Goal: Task Accomplishment & Management: Use online tool/utility

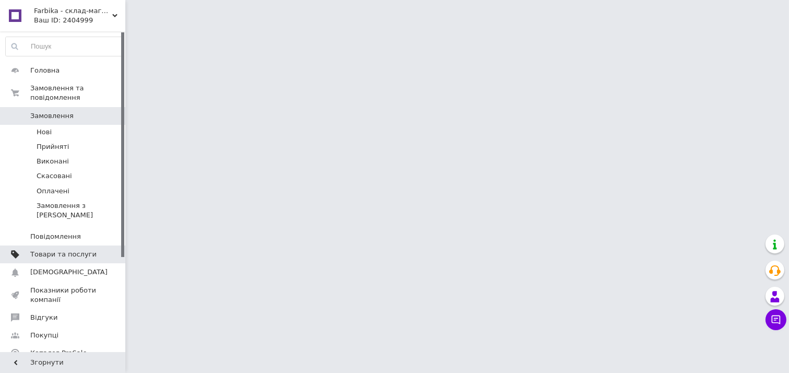
click at [46, 250] on span "Товари та послуги" at bounding box center [63, 254] width 66 height 9
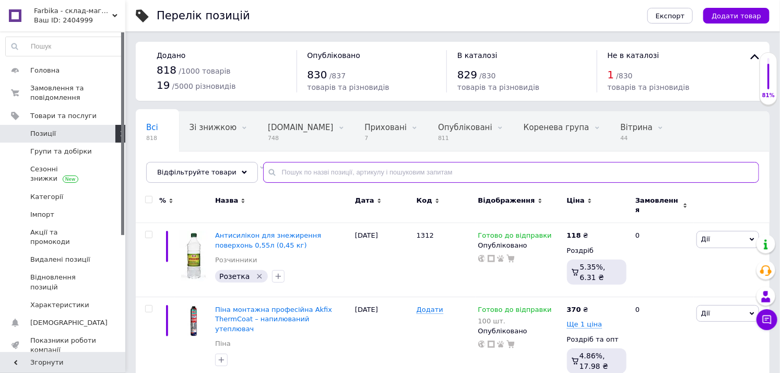
click at [301, 174] on input "text" at bounding box center [511, 172] width 496 height 21
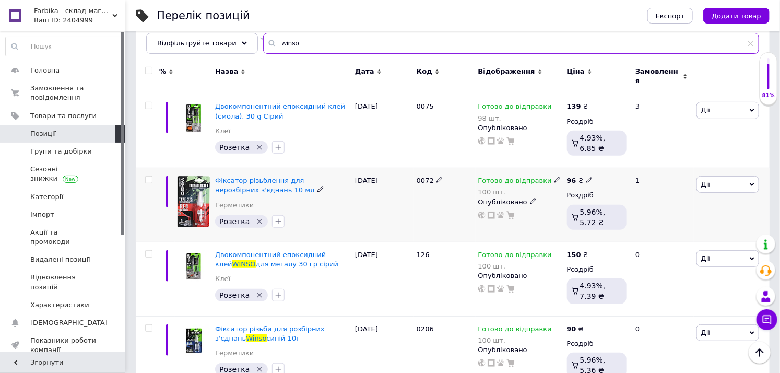
scroll to position [149, 0]
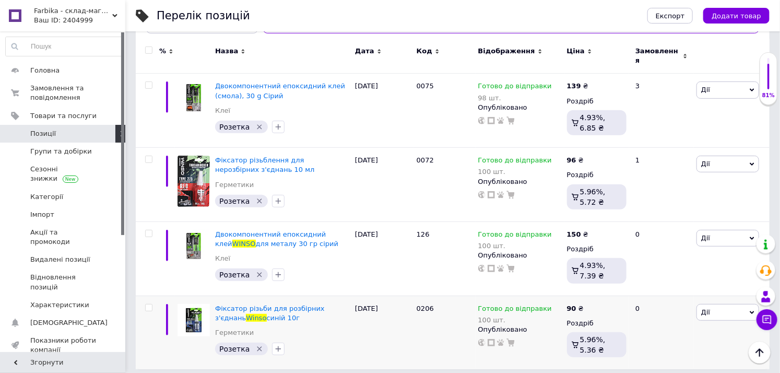
type input "winso"
